Goal: Information Seeking & Learning: Compare options

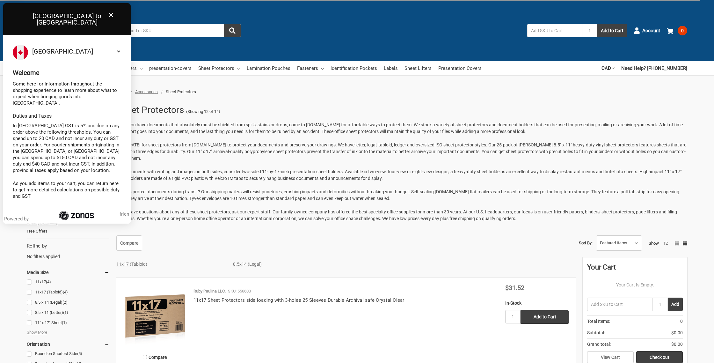
scroll to position [87, 0]
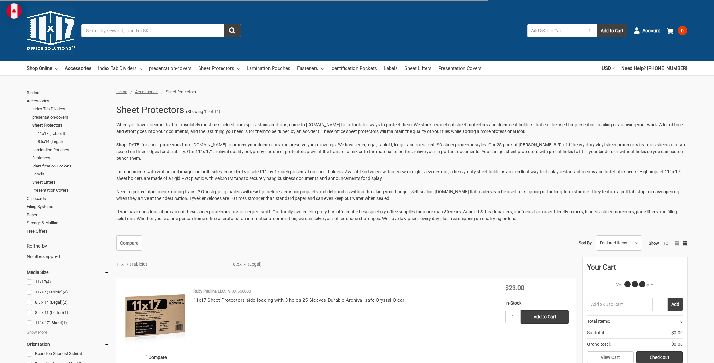
scroll to position [87, 0]
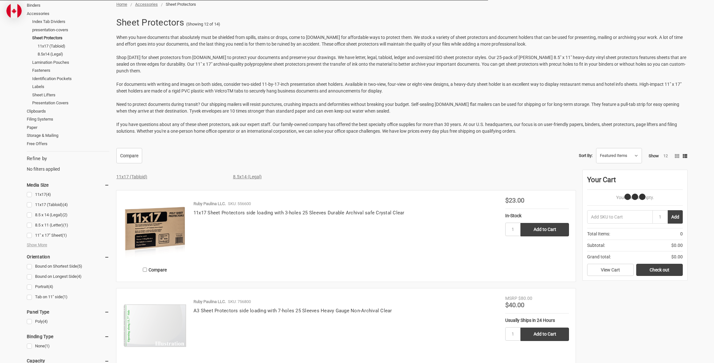
click at [319, 212] on link "11x17 Sheet Protectors side loading with 3-holes 25 Sleeves Durable Archival sa…" at bounding box center [298, 213] width 211 height 6
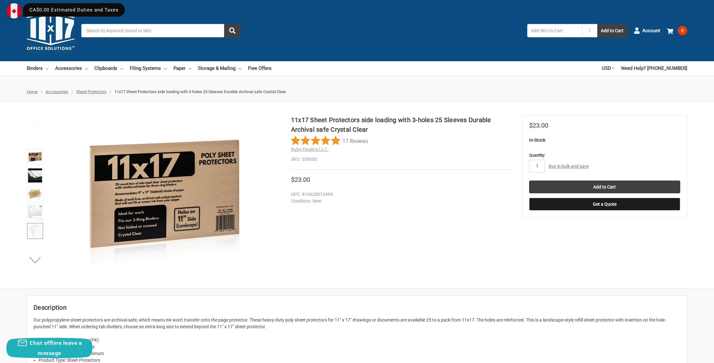
click at [37, 226] on img at bounding box center [35, 231] width 14 height 14
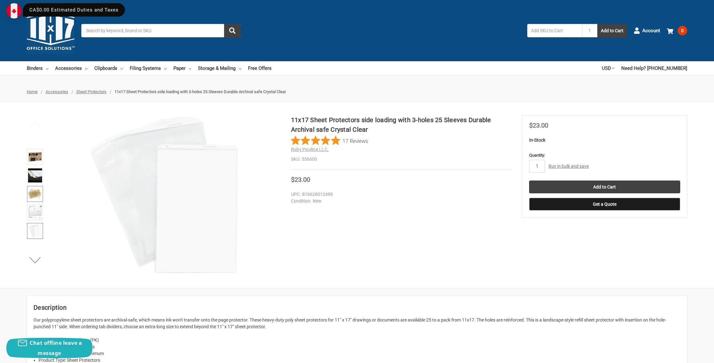
click at [36, 187] on img at bounding box center [35, 194] width 14 height 14
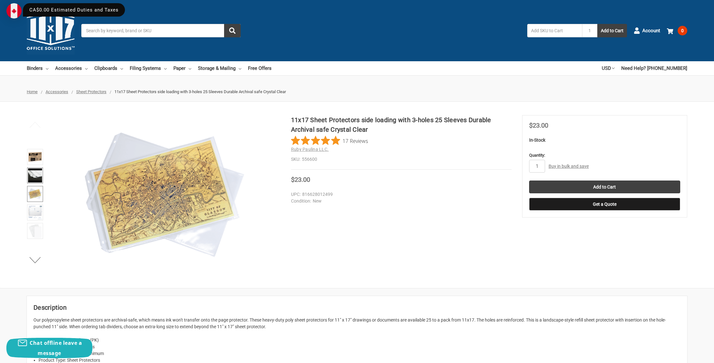
click at [35, 175] on img at bounding box center [35, 175] width 14 height 14
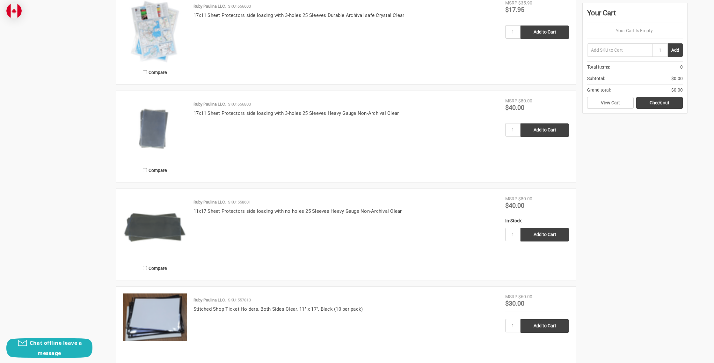
scroll to position [977, 0]
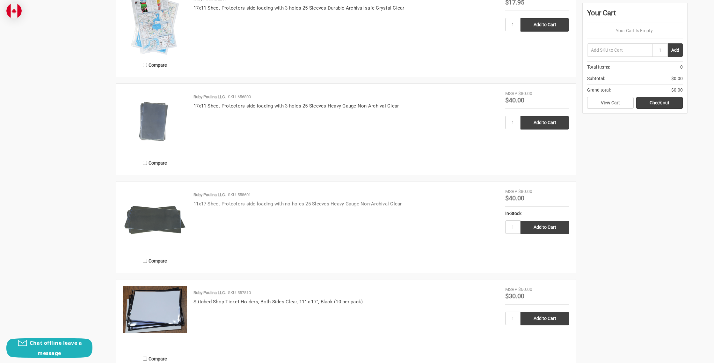
click at [243, 203] on link "11x17 Sheet Protectors side loading with no holes 25 Sleeves Heavy Gauge Non-Ar…" at bounding box center [297, 204] width 208 height 6
